Goal: Task Accomplishment & Management: Complete application form

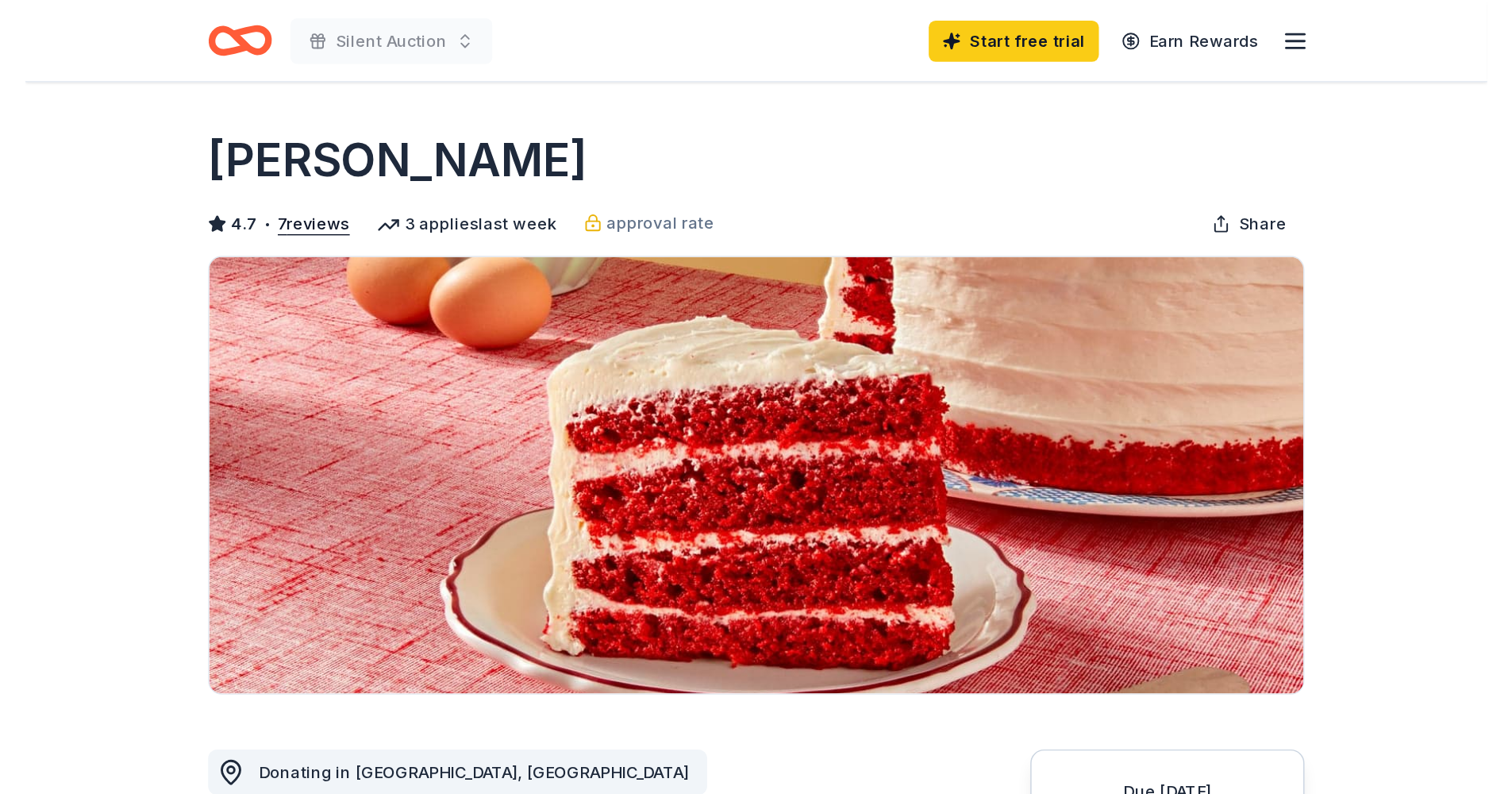
scroll to position [232, 0]
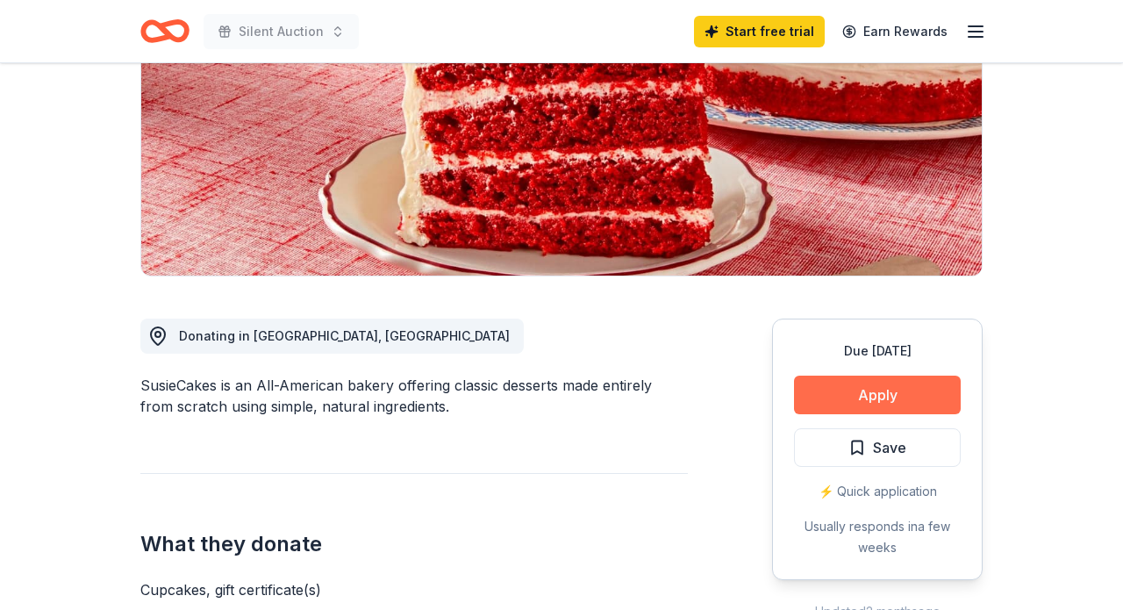
click at [839, 385] on button "Apply" at bounding box center [877, 395] width 167 height 39
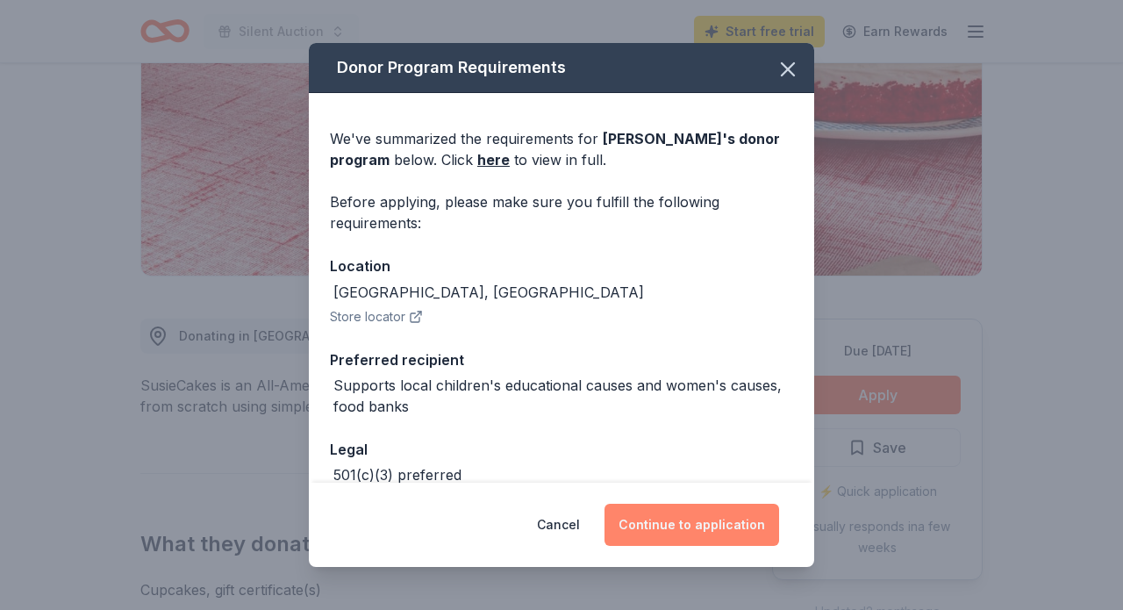
click at [712, 516] on button "Continue to application" at bounding box center [692, 525] width 175 height 42
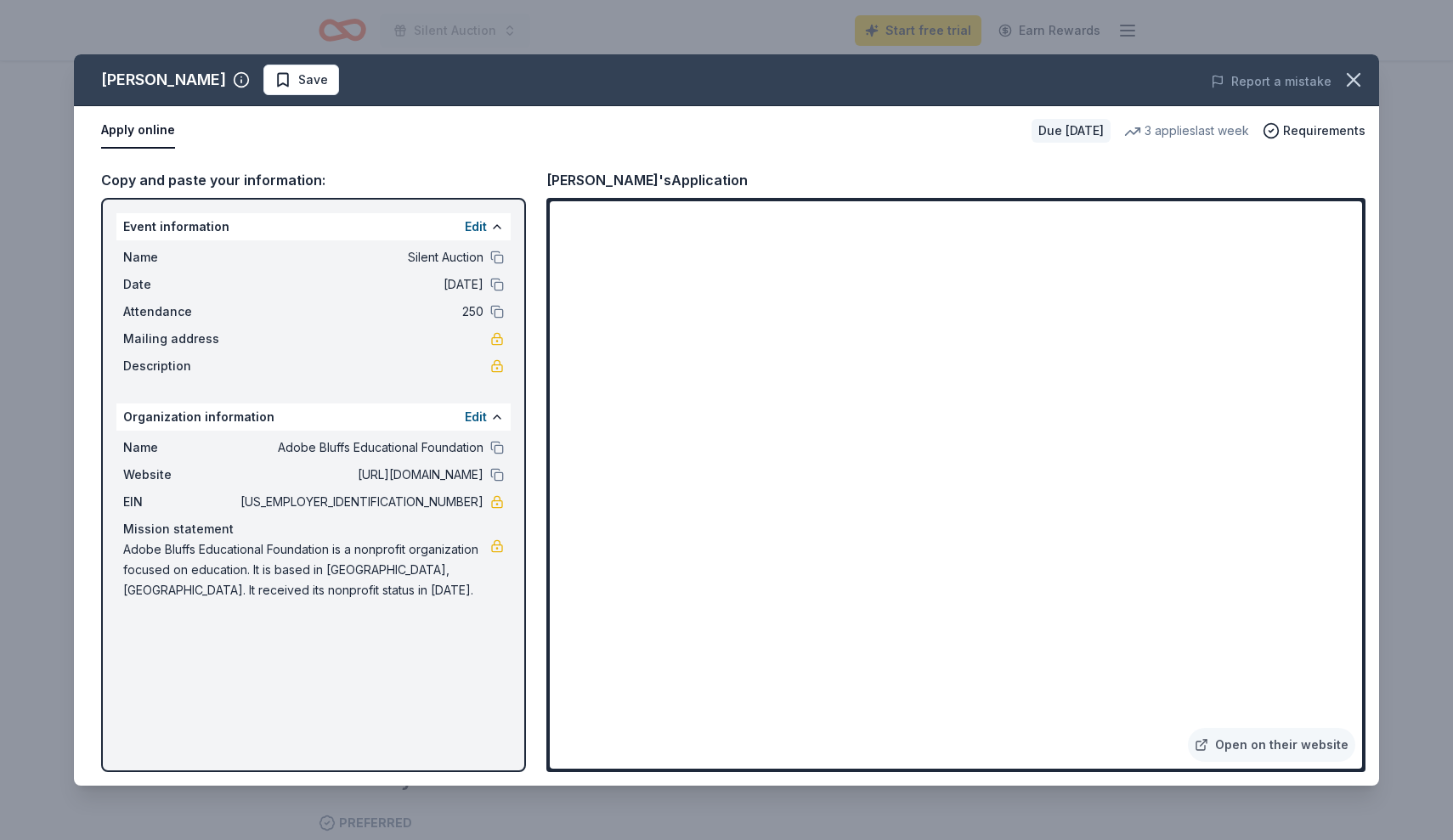
click at [952, 589] on div "Susie Cakes Save Report a mistake Apply online Due in 76 days 3 applies last we…" at bounding box center [726, 420] width 1453 height 840
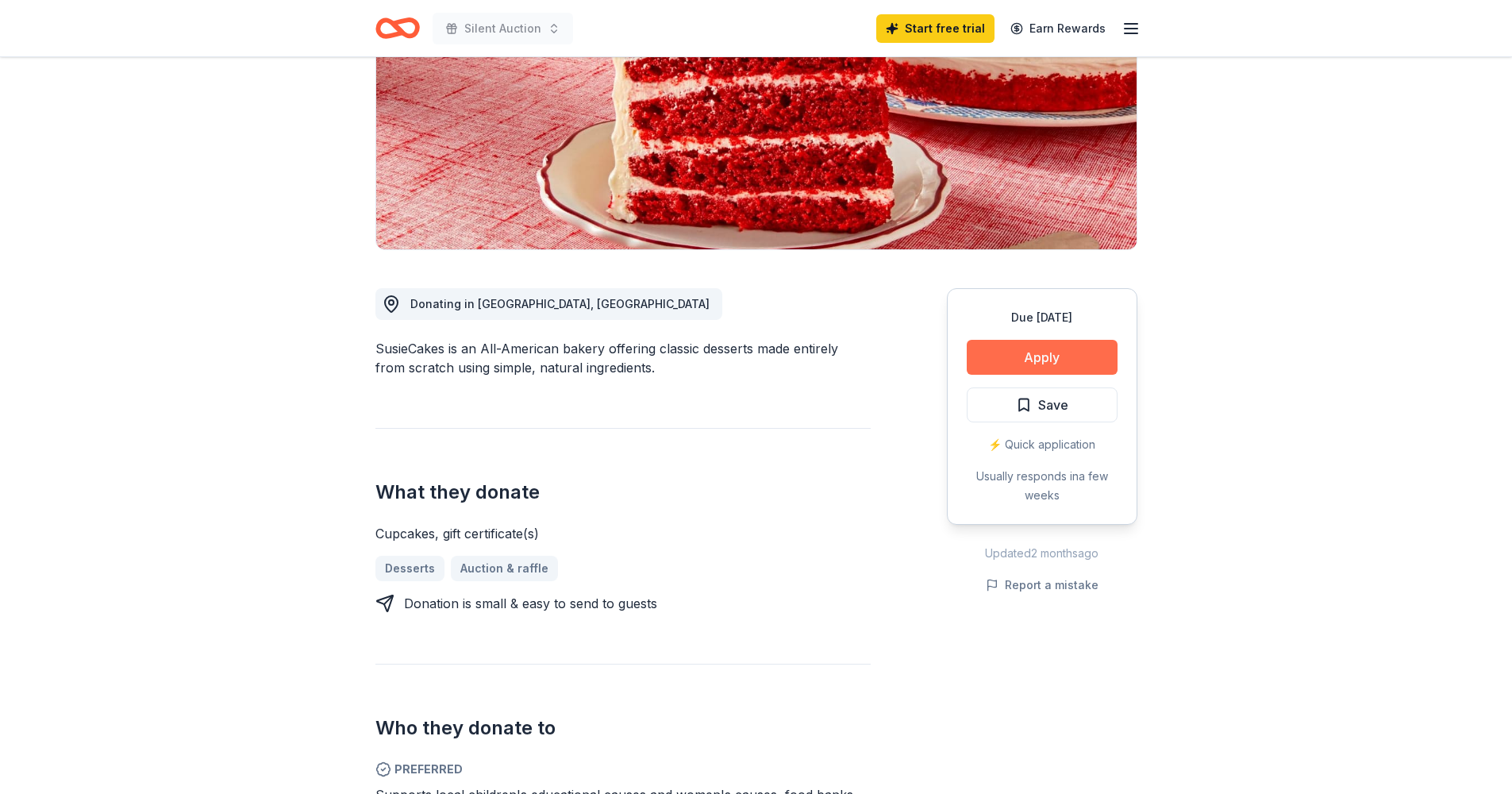
click at [1015, 360] on button "Apply" at bounding box center [1042, 357] width 151 height 35
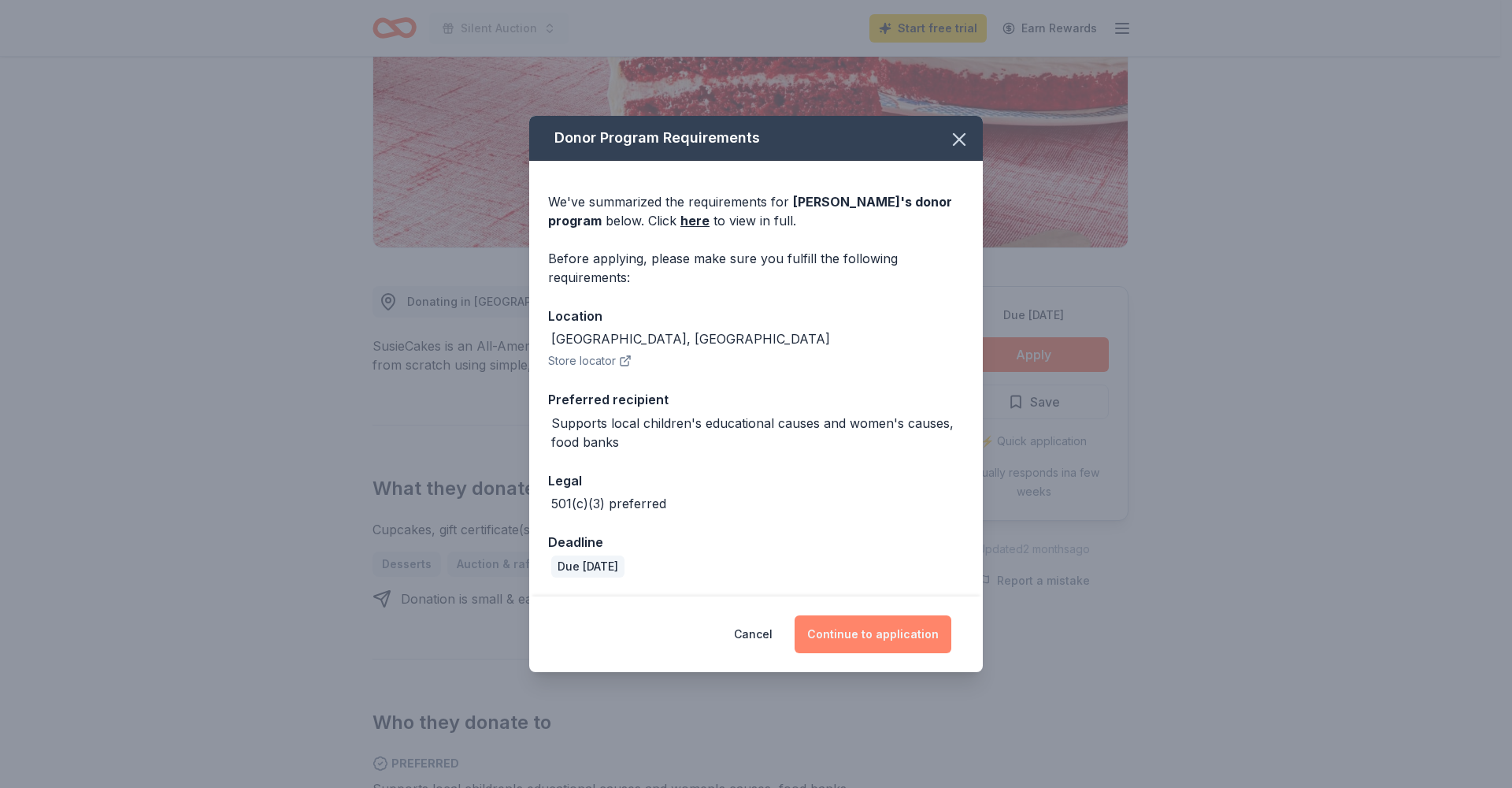
click at [915, 547] on button "Continue to application" at bounding box center [873, 634] width 157 height 38
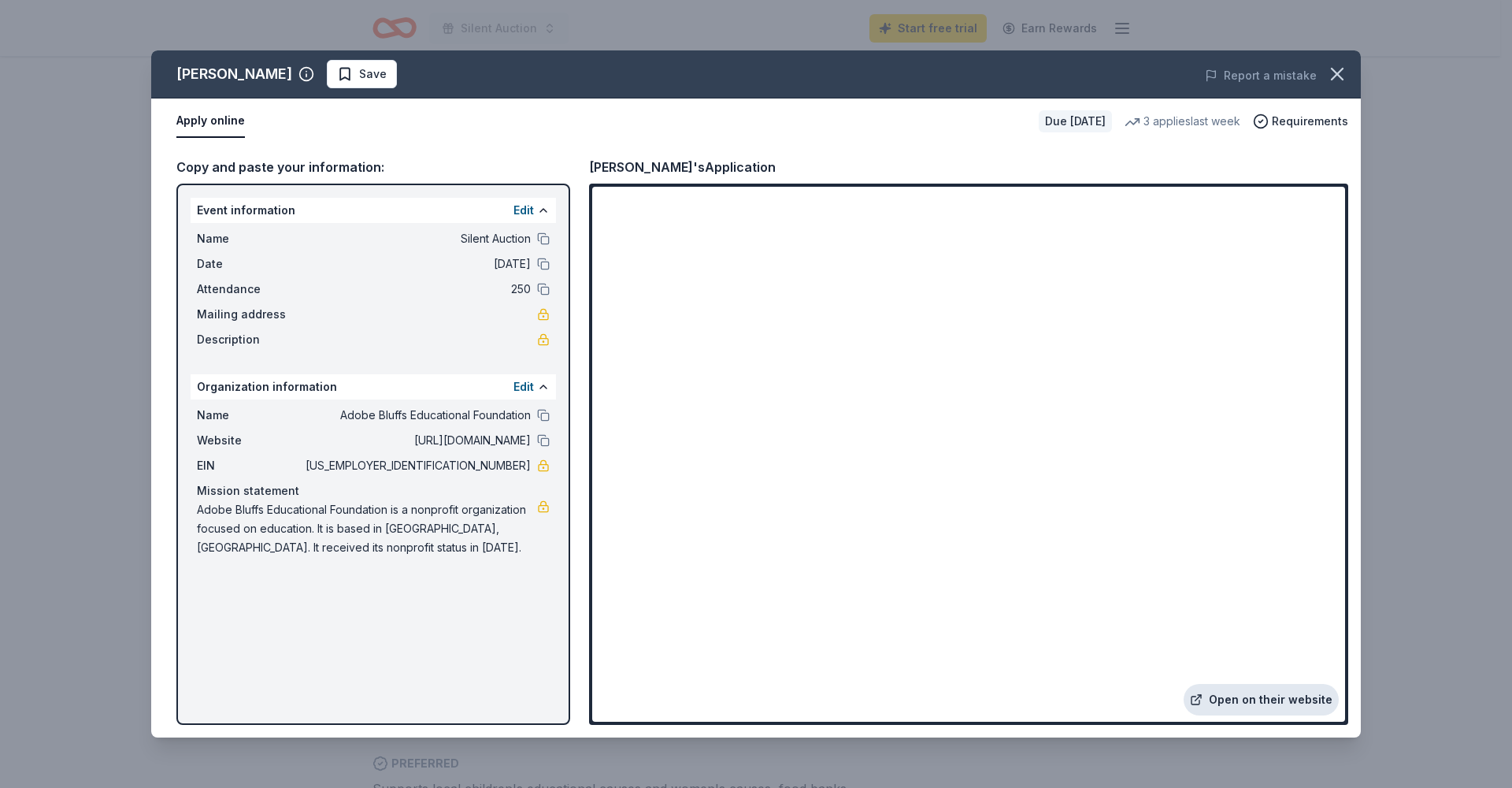
click at [1007, 547] on link "Open on their website" at bounding box center [1261, 699] width 155 height 31
click at [1007, 75] on icon "button" at bounding box center [1337, 74] width 22 height 22
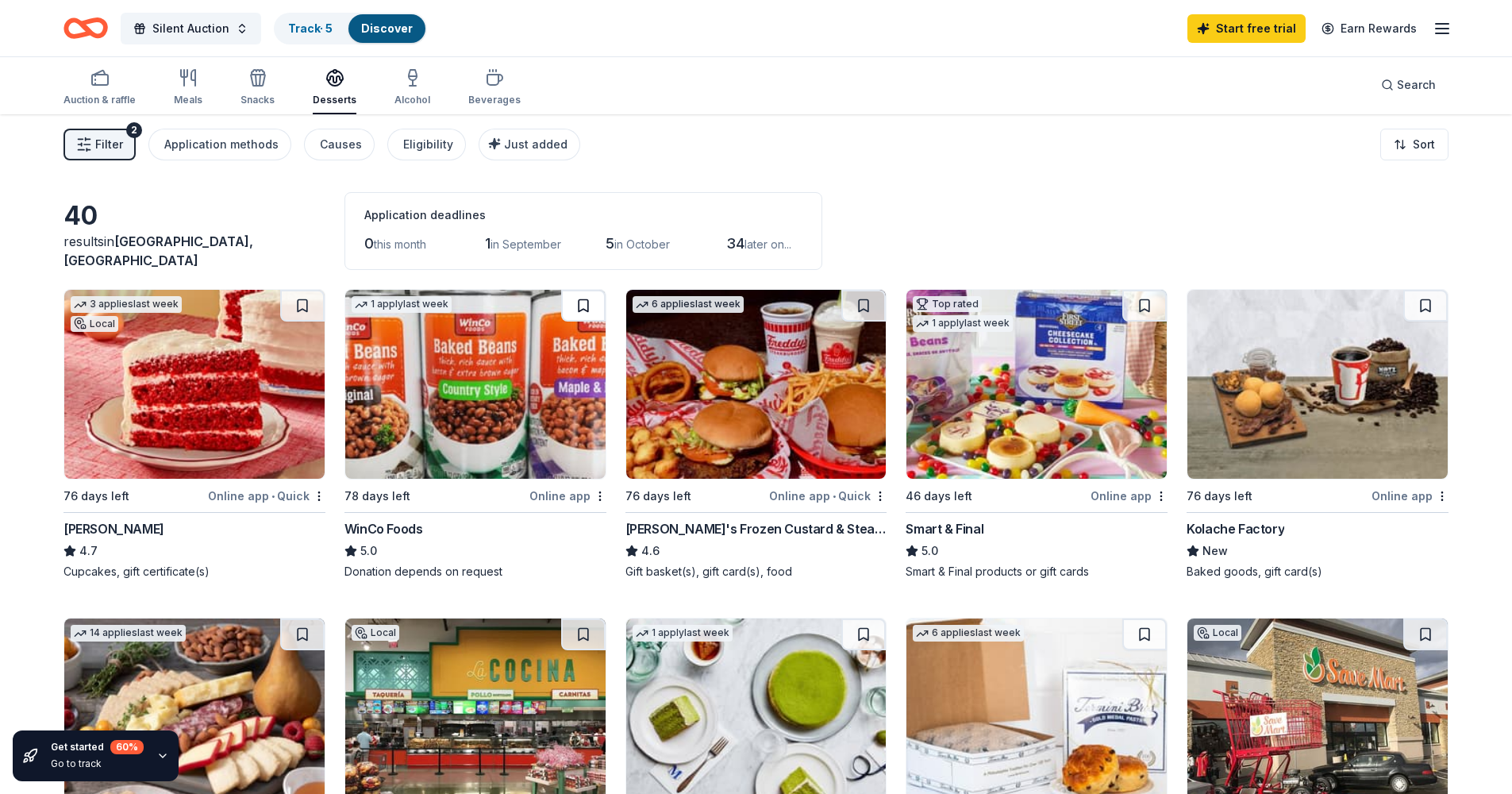
scroll to position [50, 0]
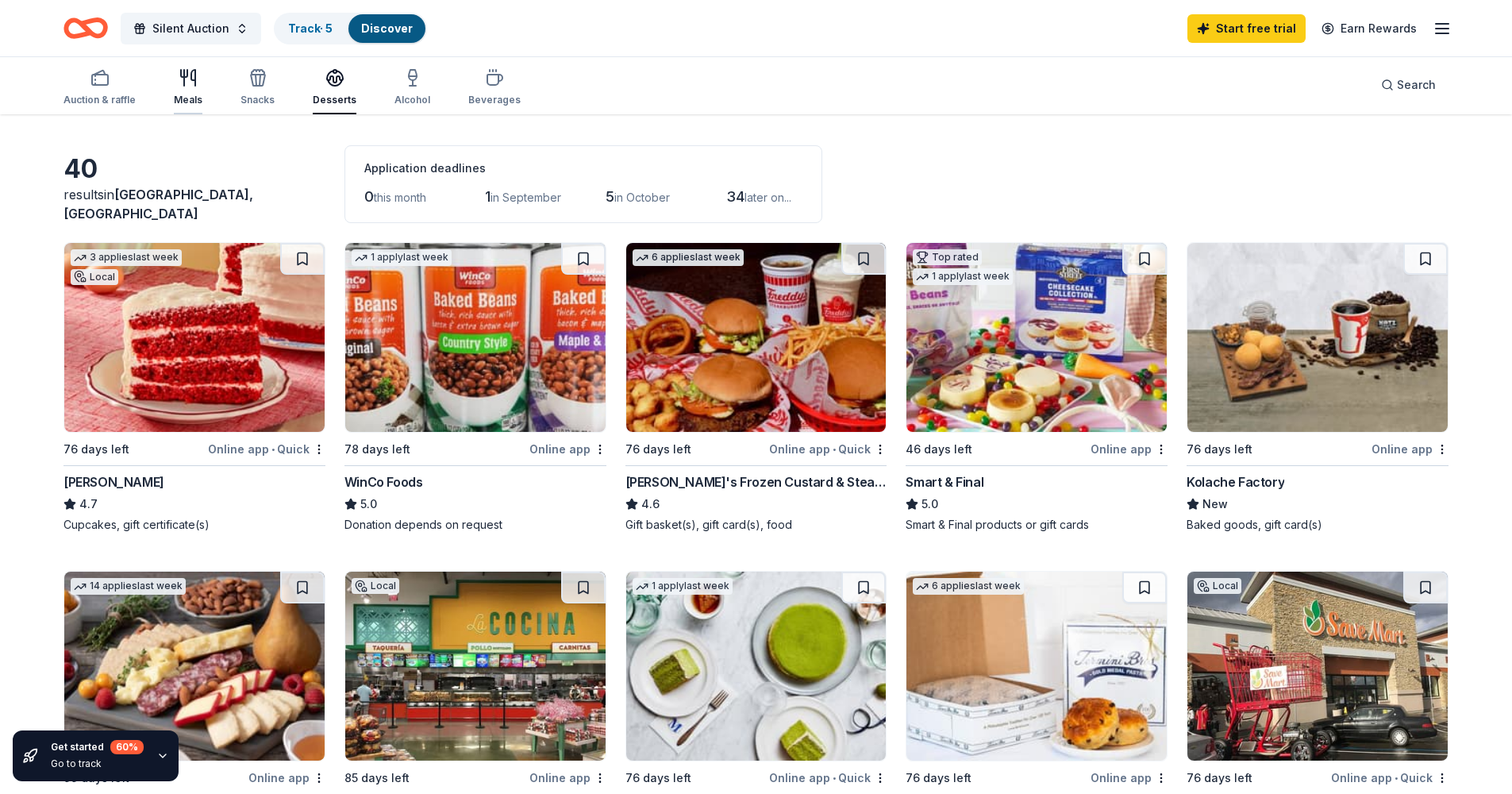
click at [187, 103] on div "Meals" at bounding box center [188, 100] width 29 height 13
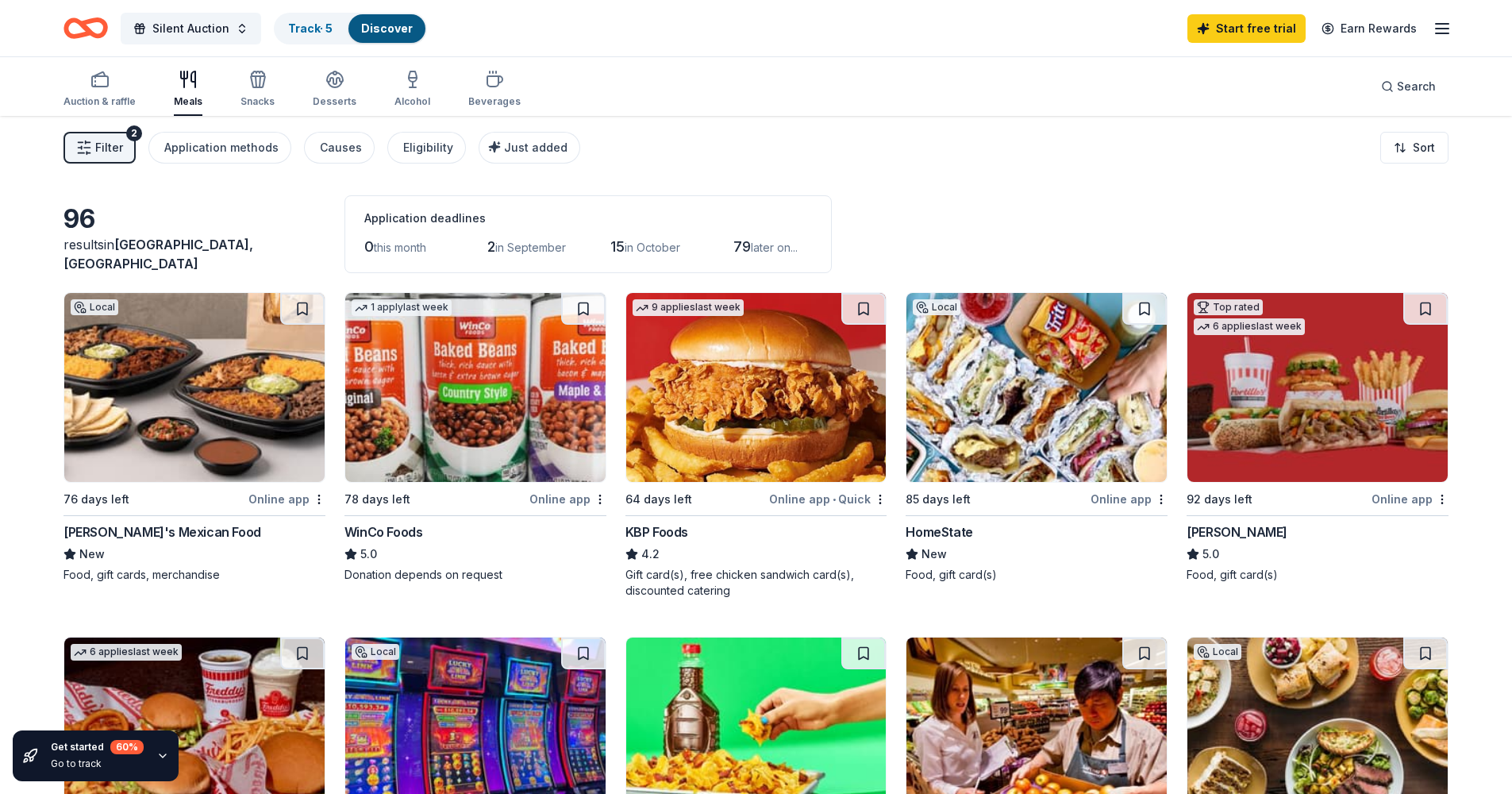
click at [184, 434] on img at bounding box center [194, 387] width 260 height 189
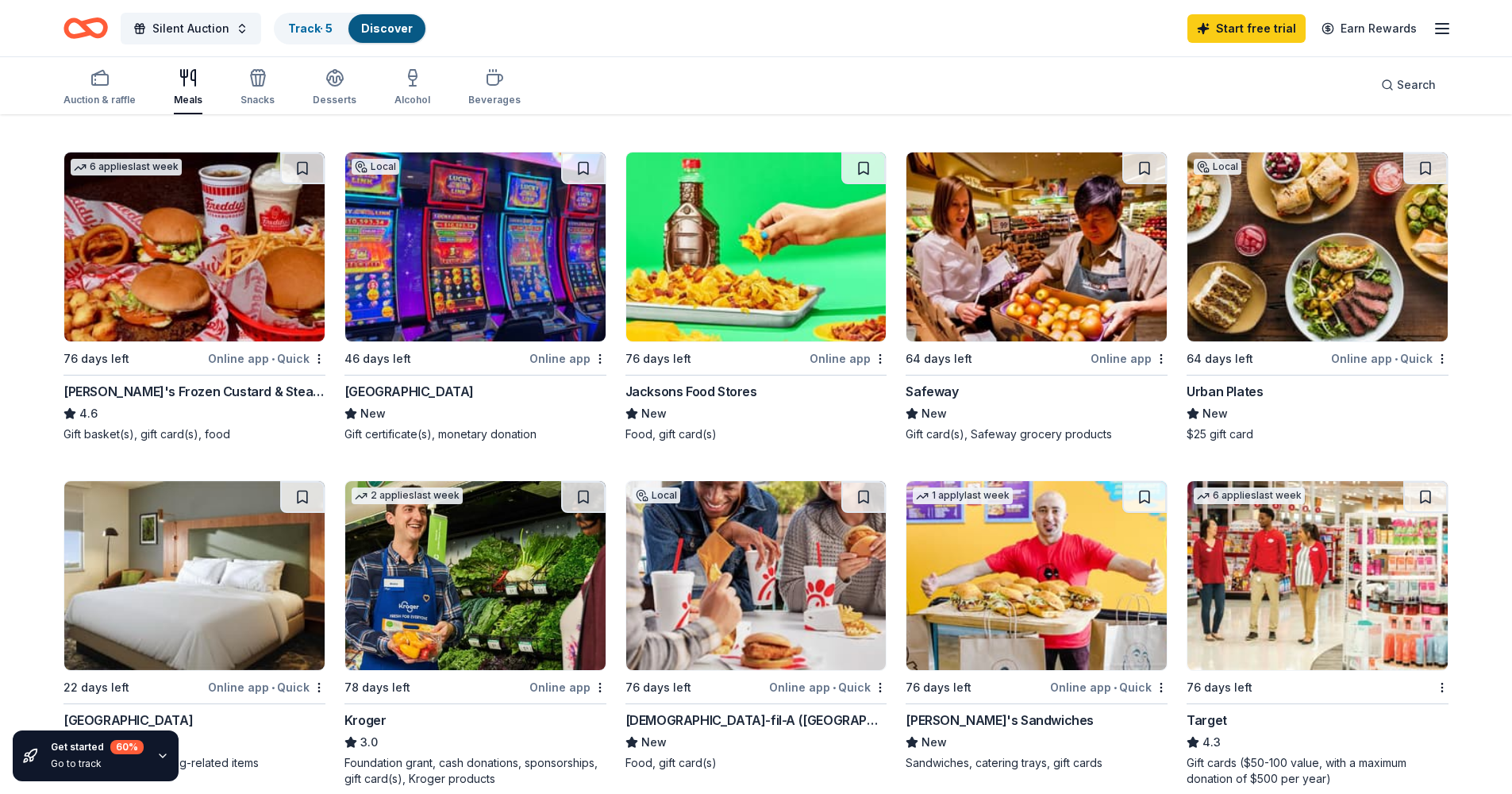
scroll to position [525, 0]
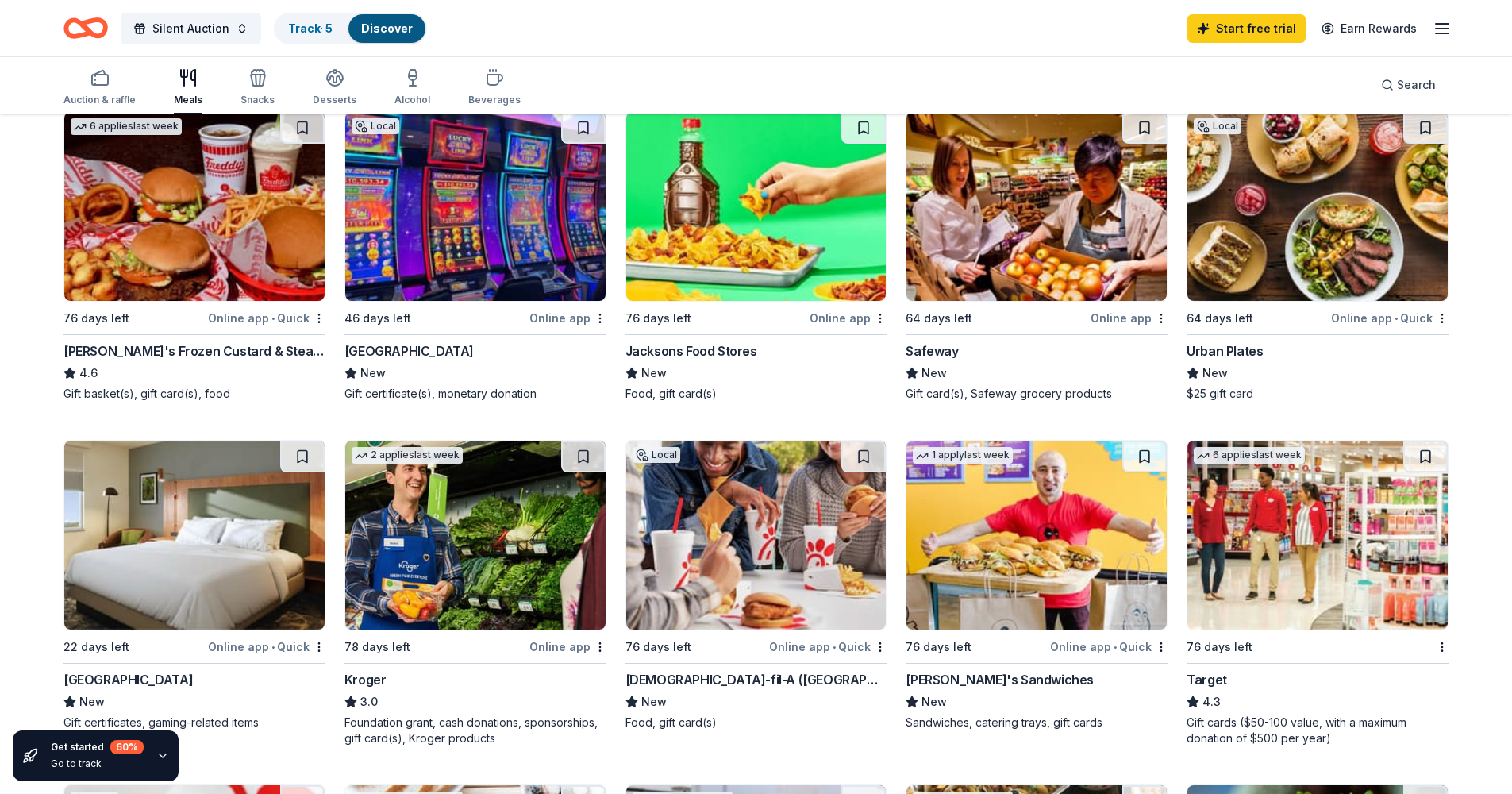
click at [1315, 520] on img at bounding box center [1318, 534] width 260 height 189
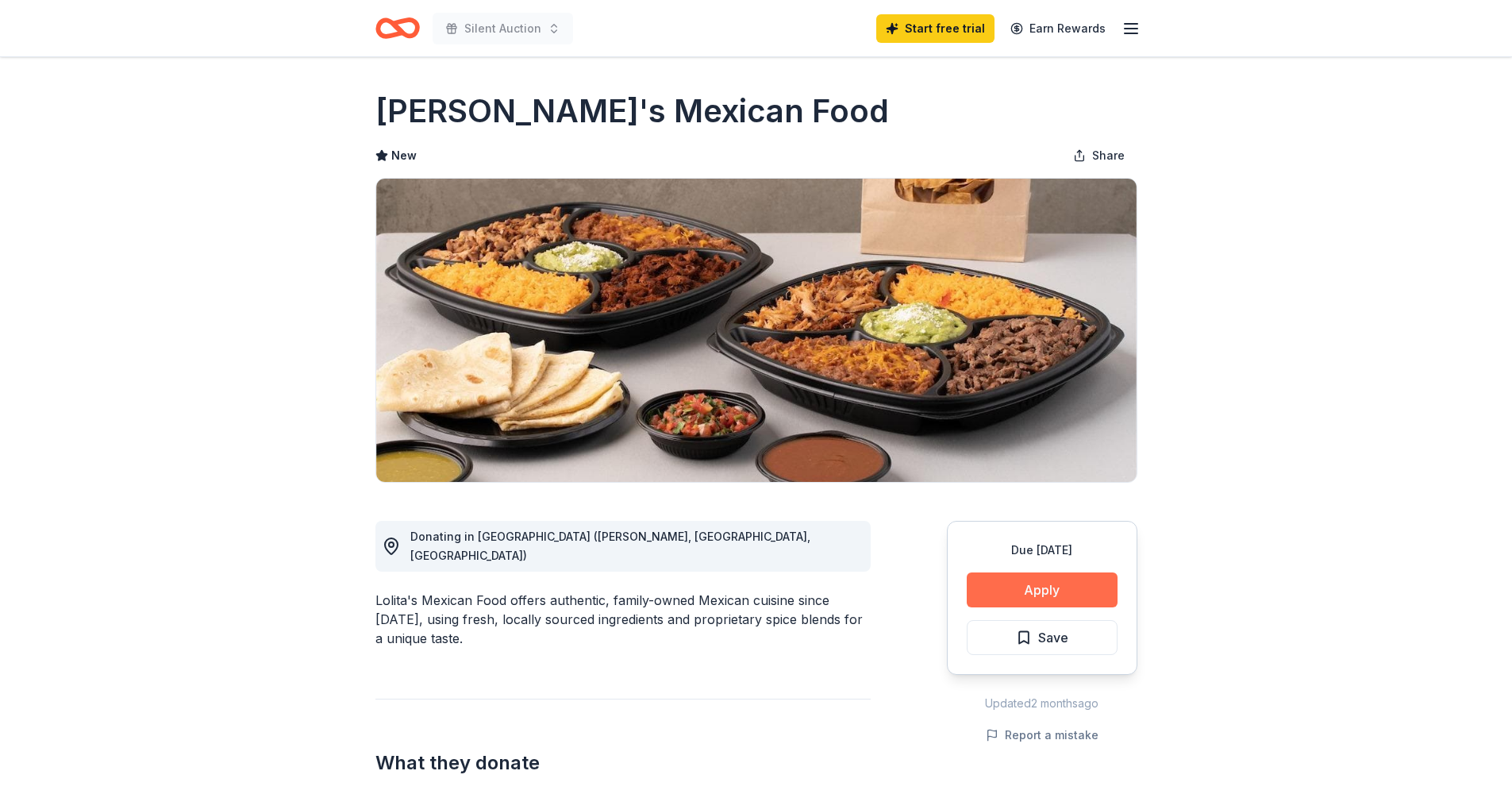
click at [1085, 582] on button "Apply" at bounding box center [1042, 590] width 151 height 35
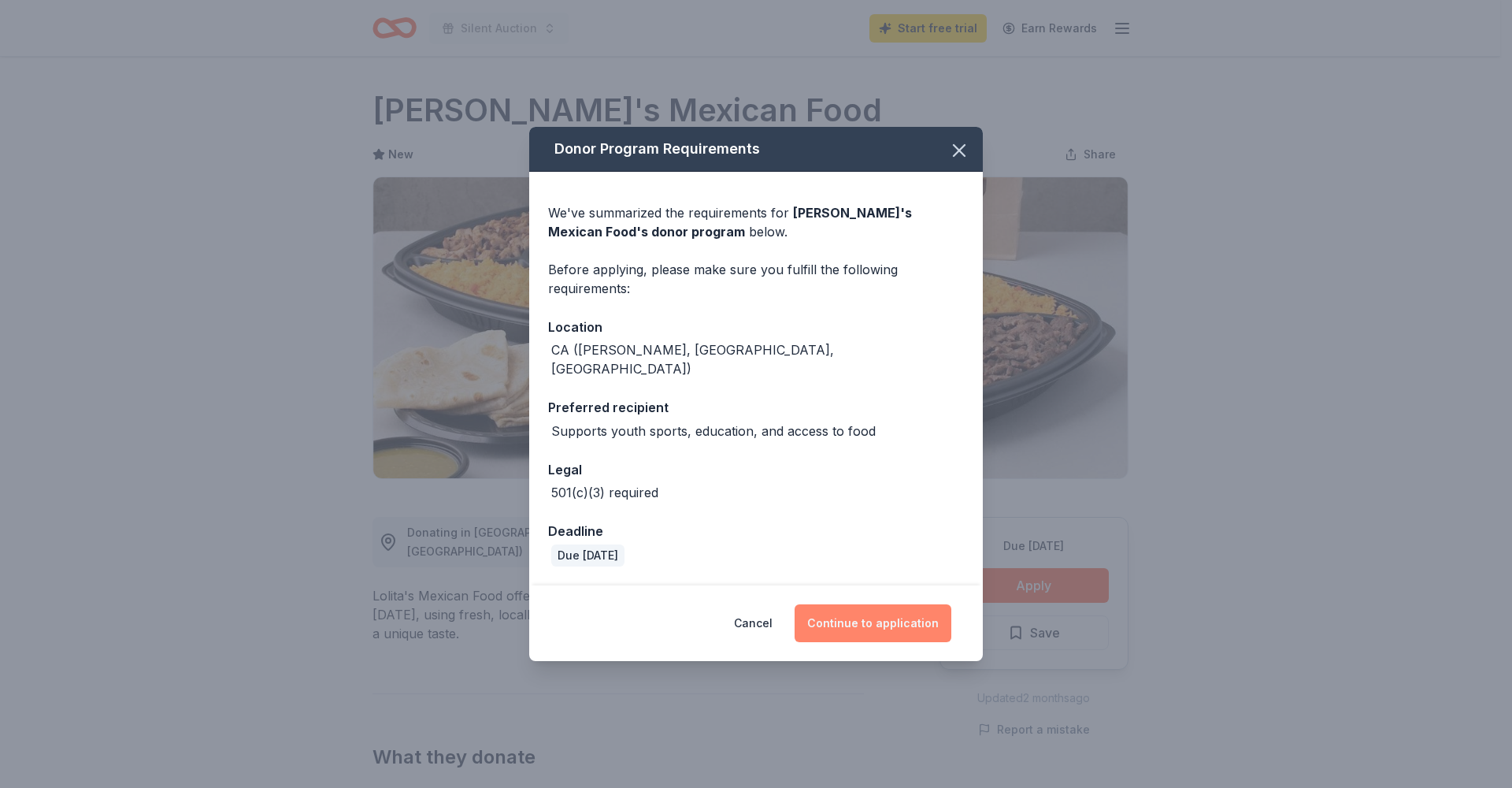
click at [861, 617] on button "Continue to application" at bounding box center [873, 623] width 157 height 38
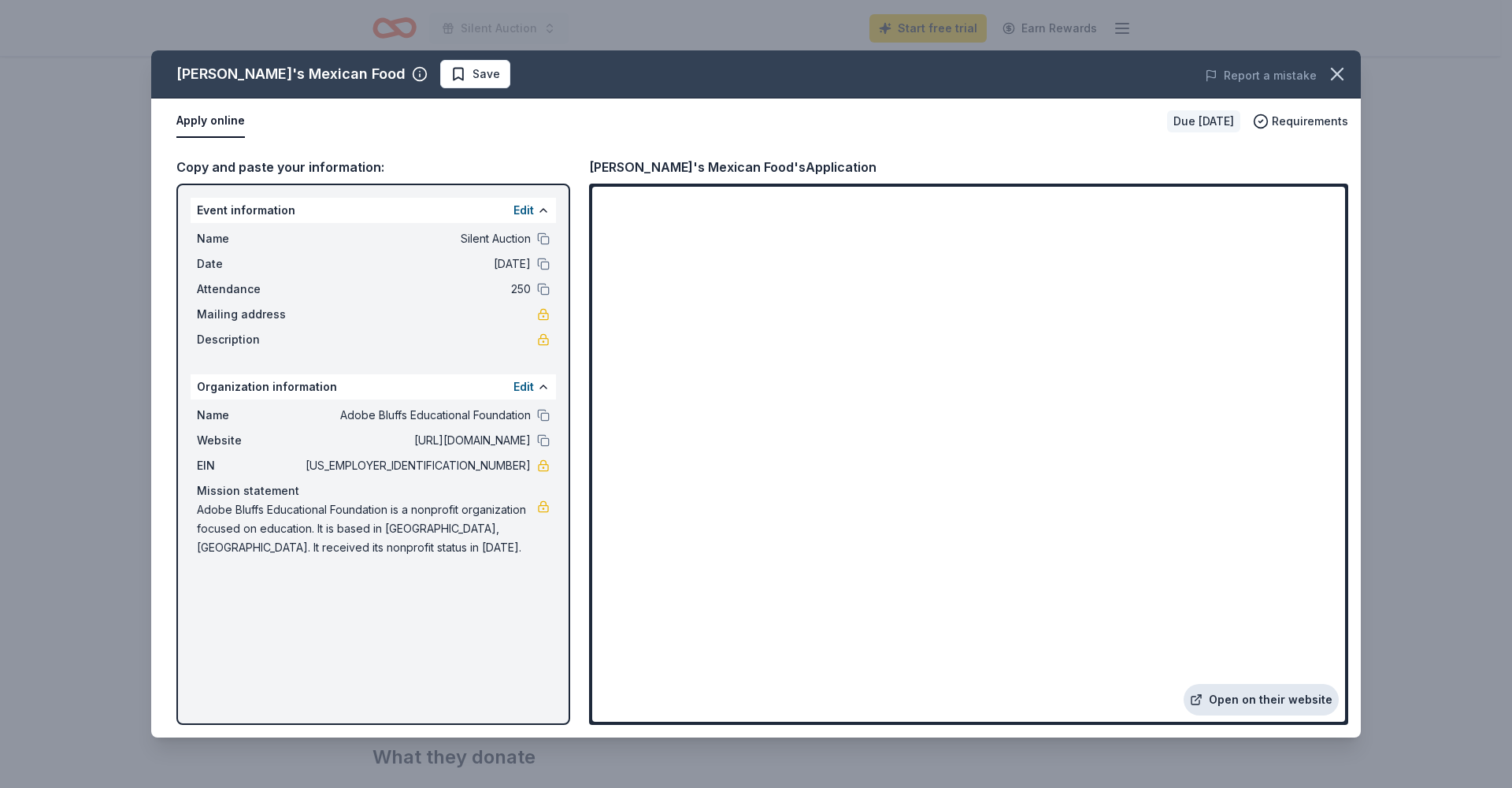
click at [1253, 706] on link "Open on their website" at bounding box center [1261, 699] width 155 height 31
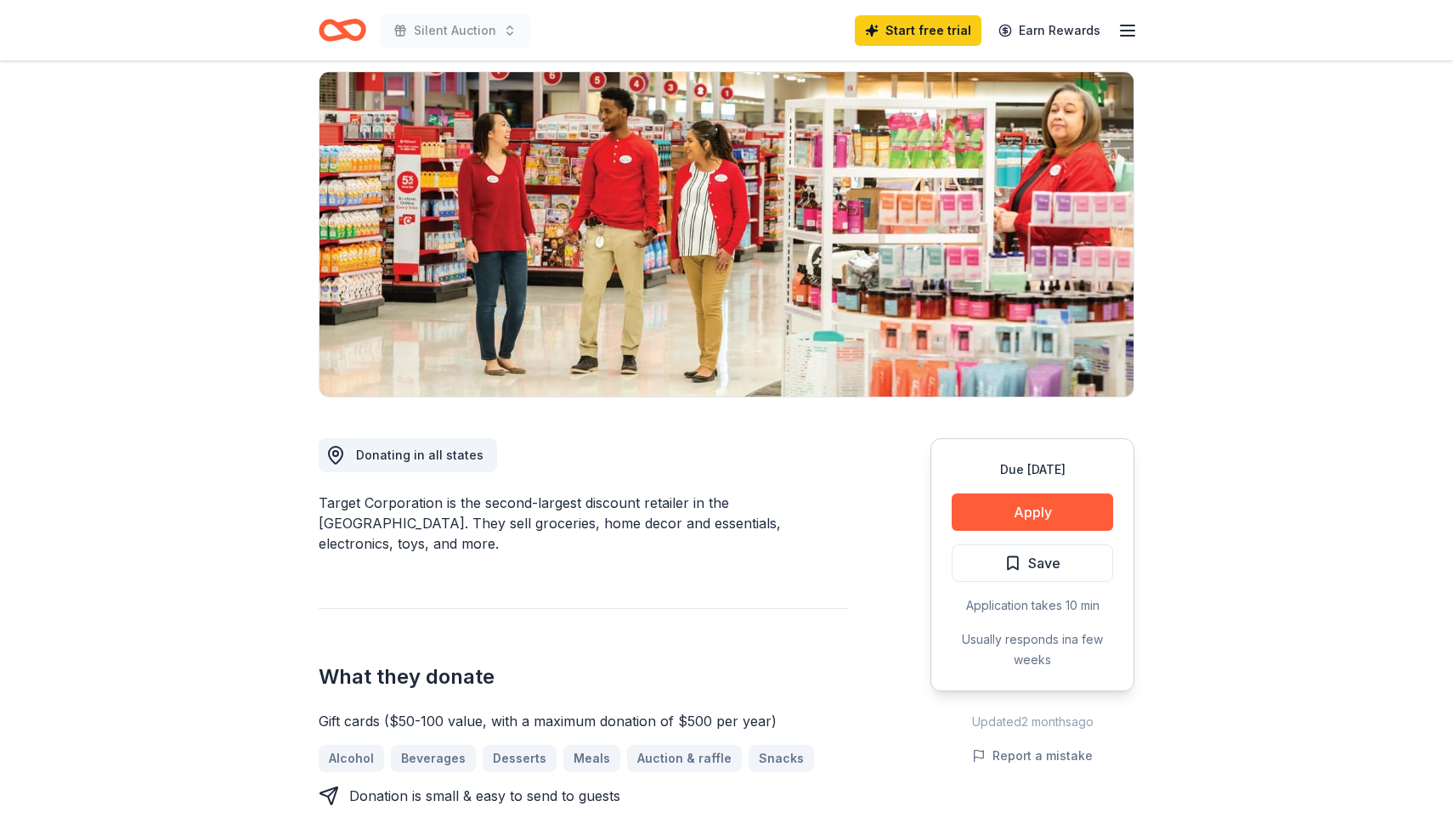
scroll to position [166, 0]
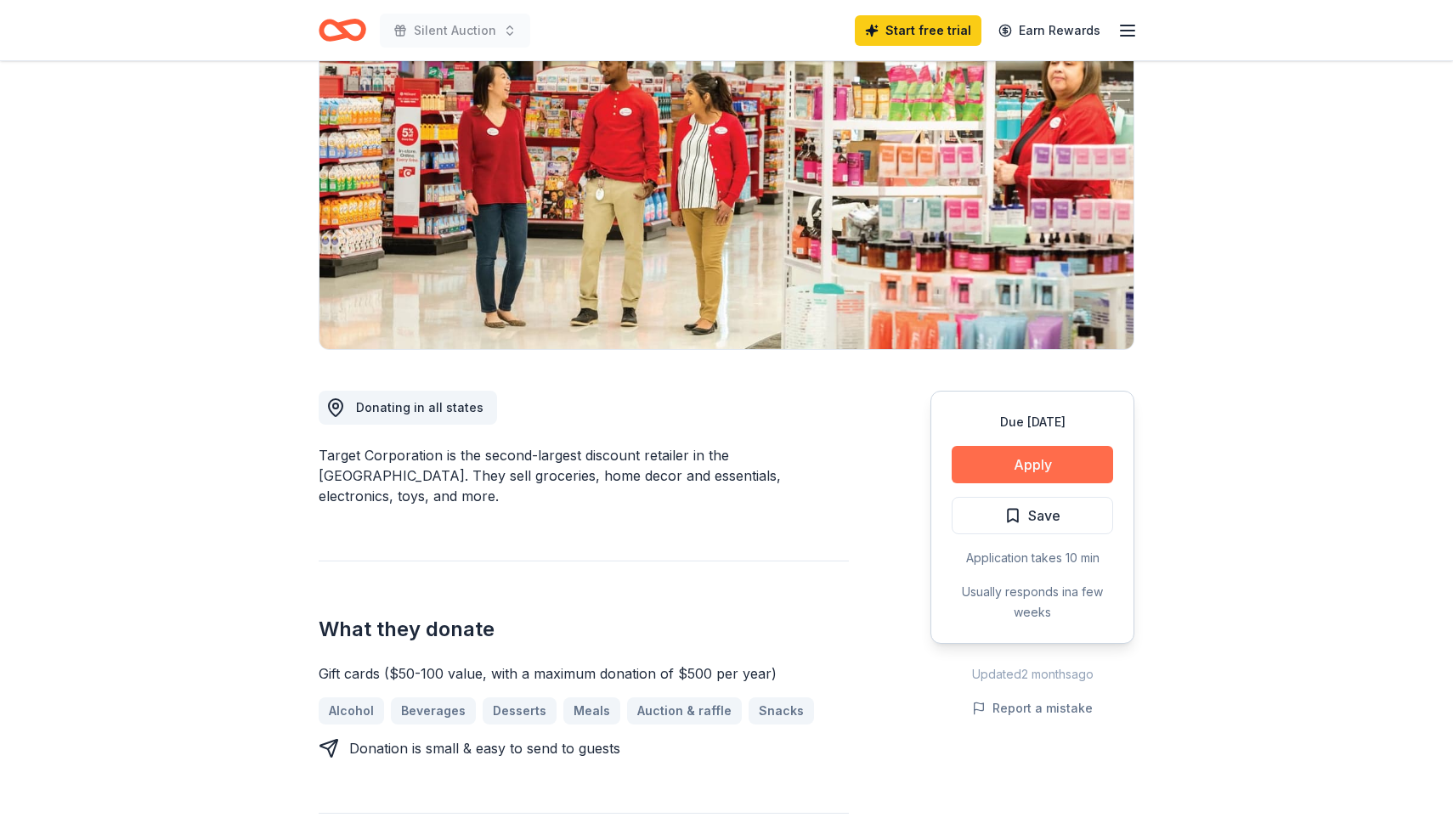
click at [987, 459] on button "Apply" at bounding box center [1032, 465] width 162 height 38
